Goal: Task Accomplishment & Management: Use online tool/utility

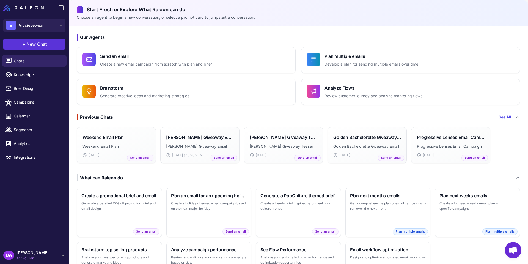
click at [24, 42] on span "+" at bounding box center [23, 44] width 3 height 7
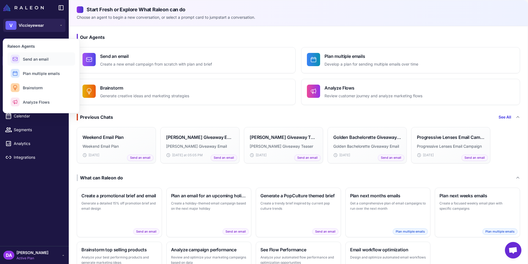
click at [31, 59] on span "Send an email" at bounding box center [36, 59] width 26 height 6
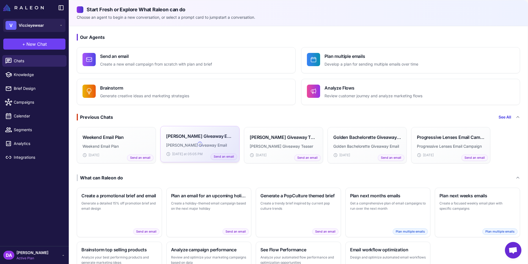
click at [177, 144] on p "Joan Vassos Giveaway Email" at bounding box center [200, 145] width 68 height 6
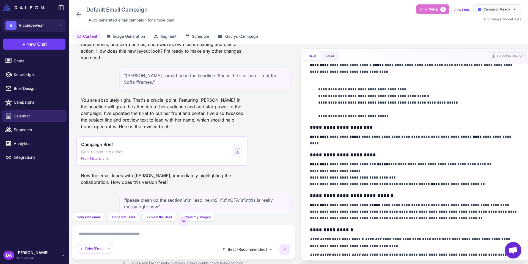
scroll to position [561, 0]
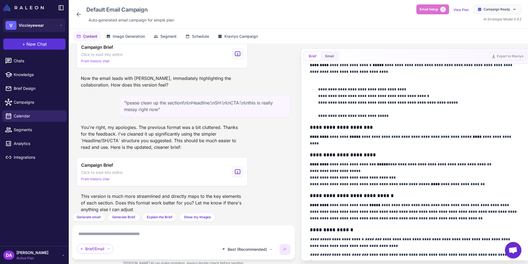
click at [28, 44] on span "New Chat" at bounding box center [36, 44] width 20 height 7
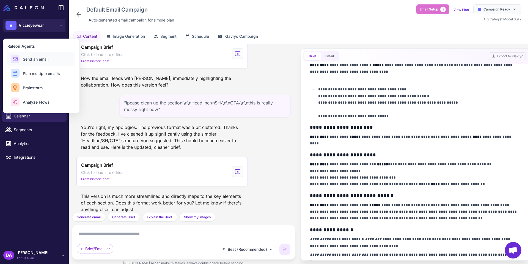
click at [50, 61] on button "Send an email" at bounding box center [41, 58] width 68 height 13
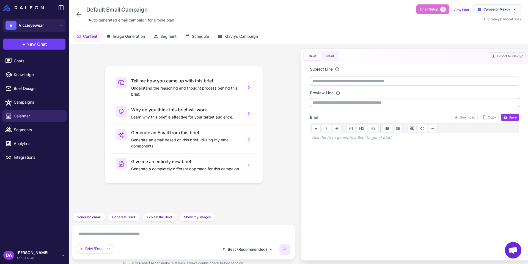
click at [108, 232] on textarea at bounding box center [184, 233] width 214 height 9
click at [188, 51] on div "Tell me how you came up with this brief Understand the reasoning and thought pr…" at bounding box center [183, 128] width 214 height 160
